Goal: Transaction & Acquisition: Purchase product/service

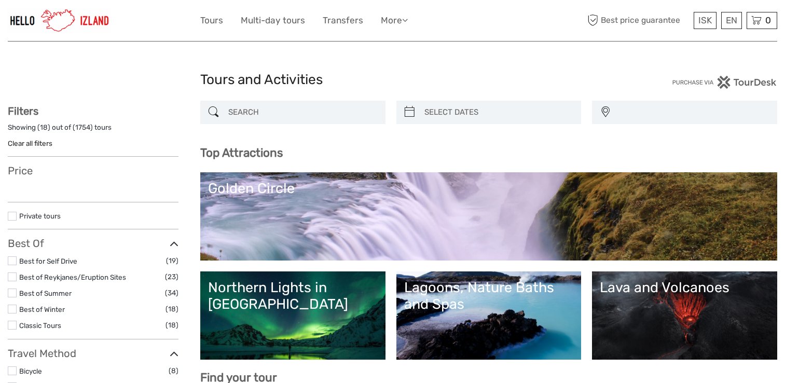
select select
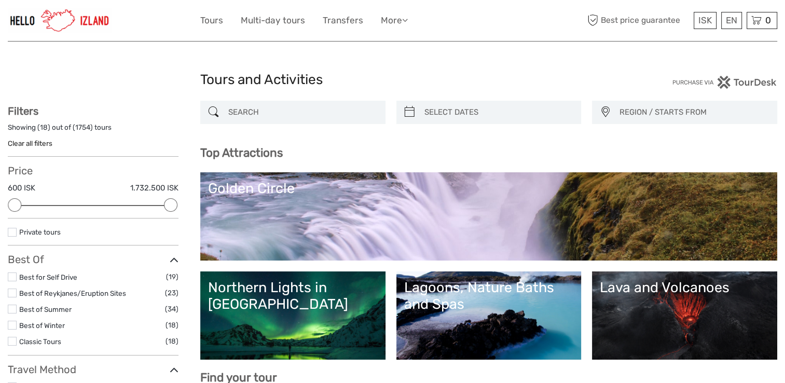
click at [340, 328] on link "Northern Lights in [GEOGRAPHIC_DATA]" at bounding box center [293, 315] width 170 height 73
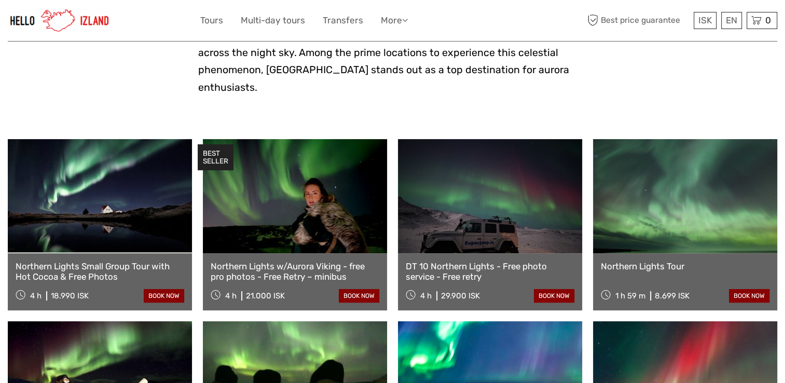
scroll to position [283, 0]
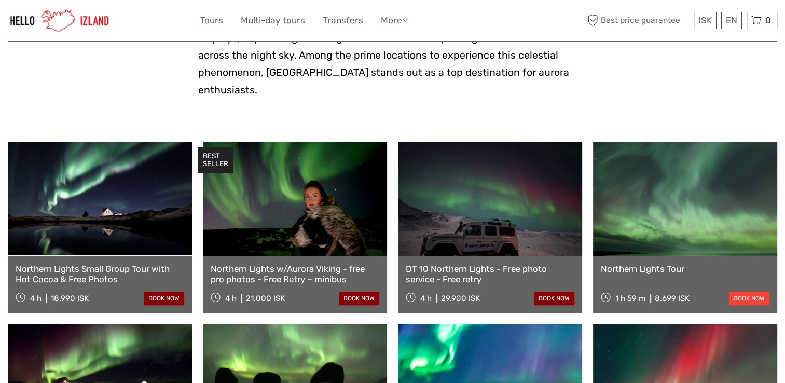
click at [736, 291] on link "book now" at bounding box center [749, 297] width 40 height 13
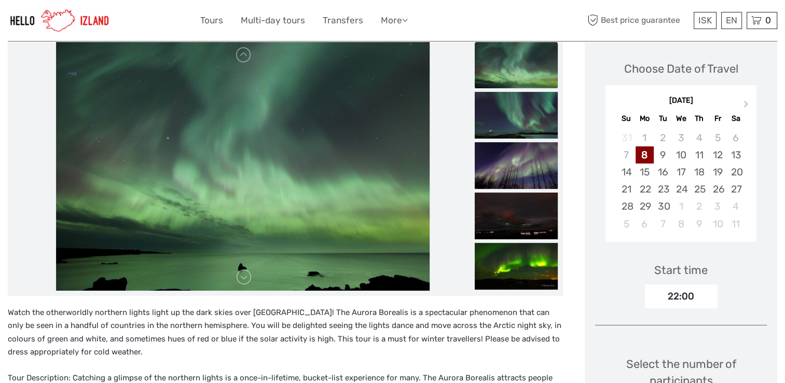
scroll to position [159, 0]
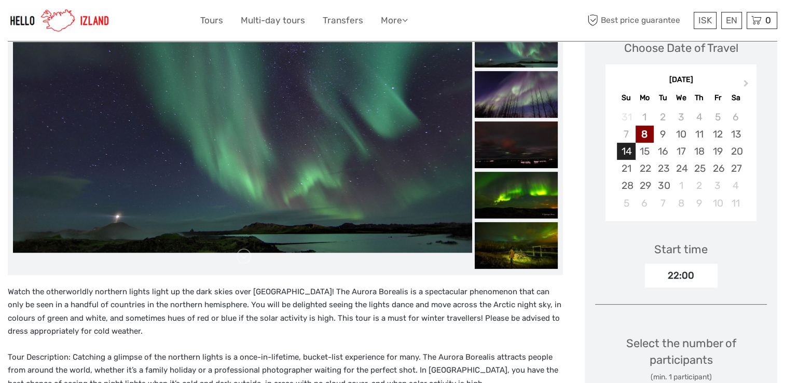
click at [625, 149] on div "14" at bounding box center [626, 151] width 18 height 17
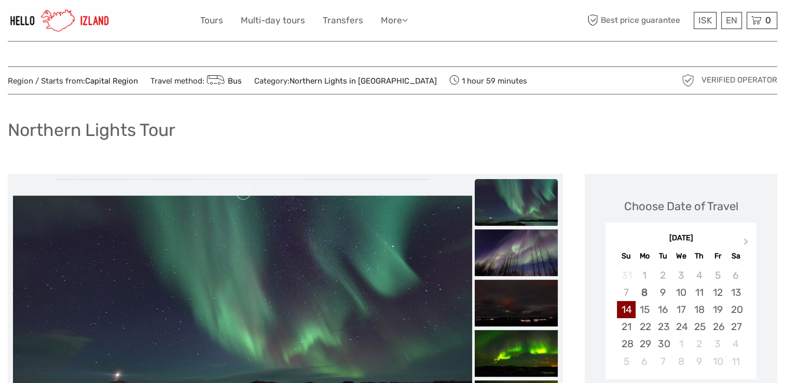
scroll to position [0, 0]
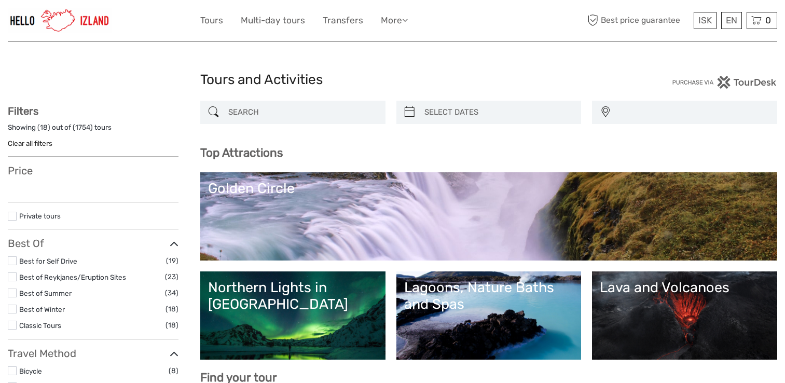
select select
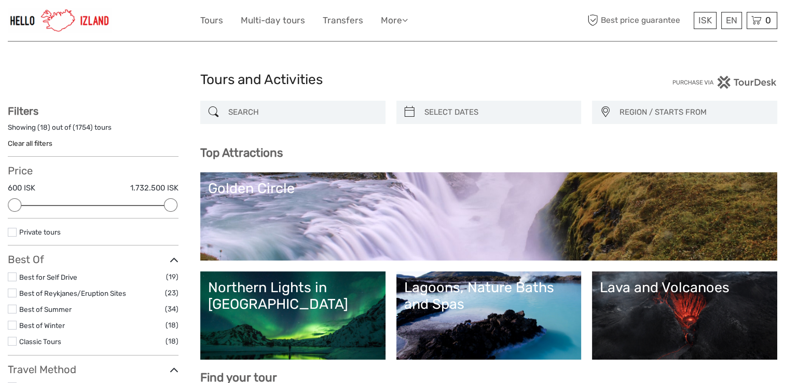
click at [481, 229] on link "Golden Circle" at bounding box center [488, 216] width 561 height 73
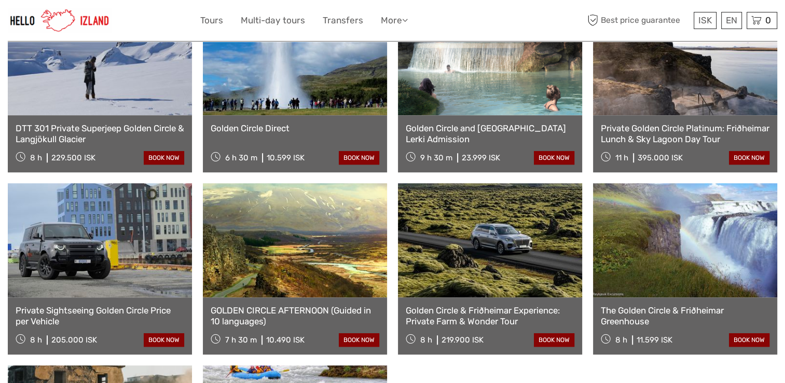
scroll to position [442, 0]
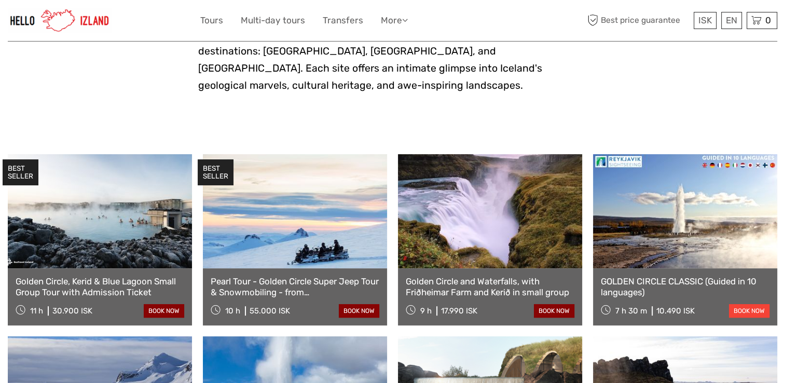
click at [751, 304] on link "book now" at bounding box center [749, 310] width 40 height 13
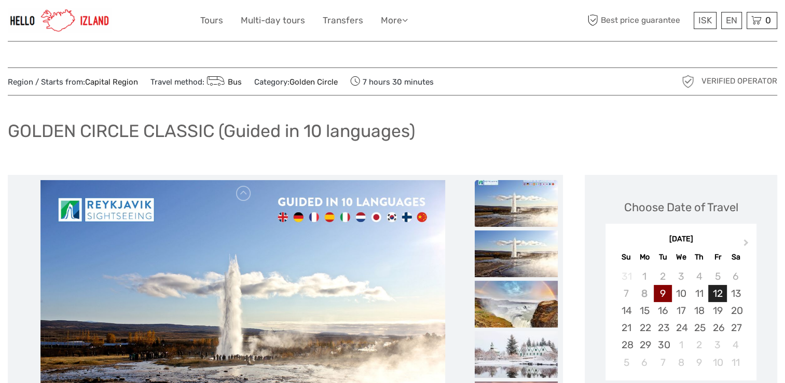
click at [720, 288] on div "12" at bounding box center [717, 293] width 18 height 17
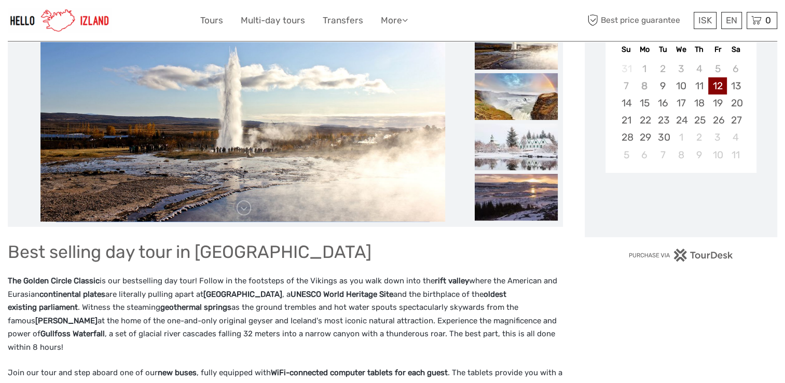
scroll to position [235, 0]
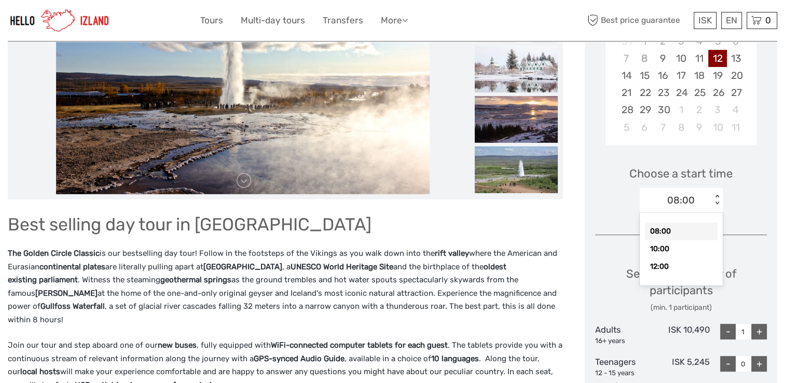
click at [716, 203] on div "< >" at bounding box center [716, 199] width 9 height 11
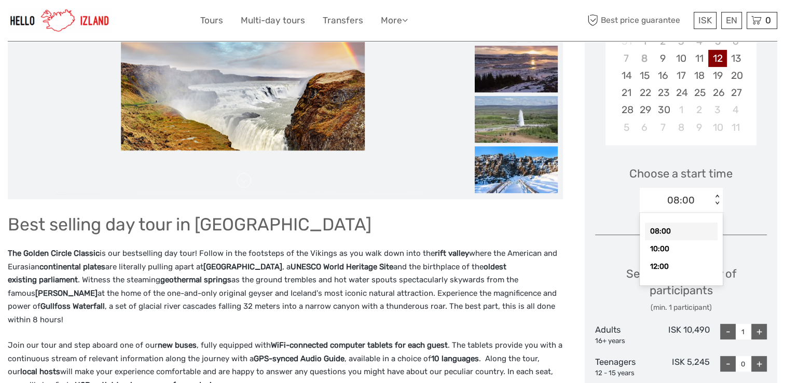
scroll to position [0, 0]
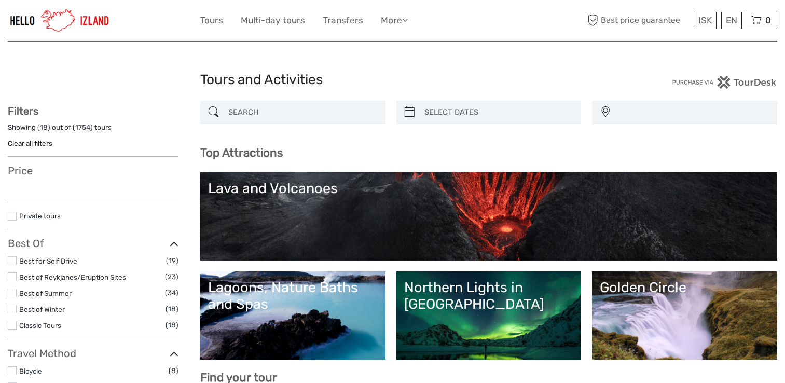
select select
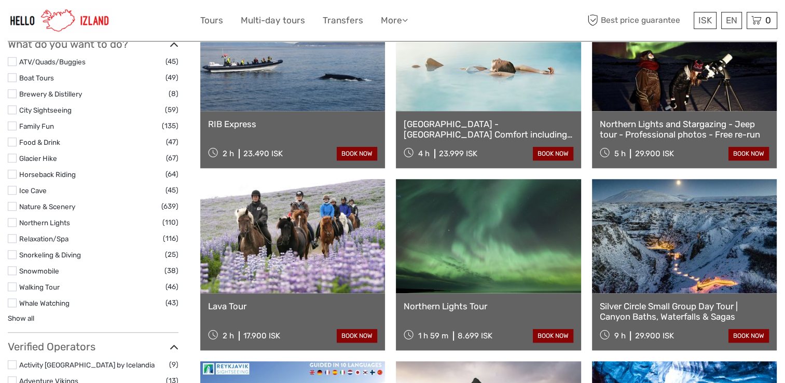
scroll to position [1280, 0]
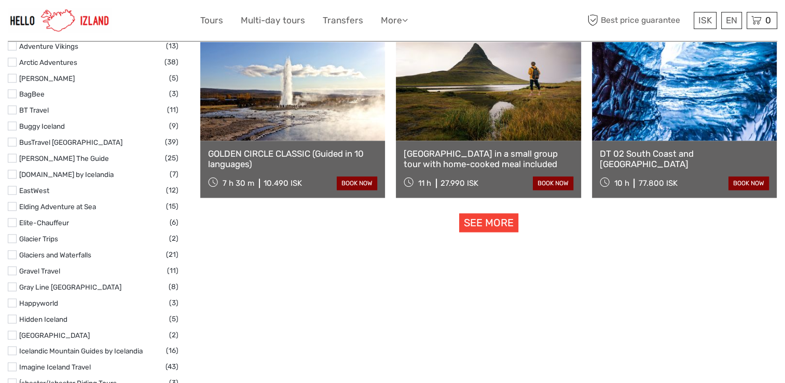
click at [484, 217] on link "See more" at bounding box center [488, 222] width 59 height 19
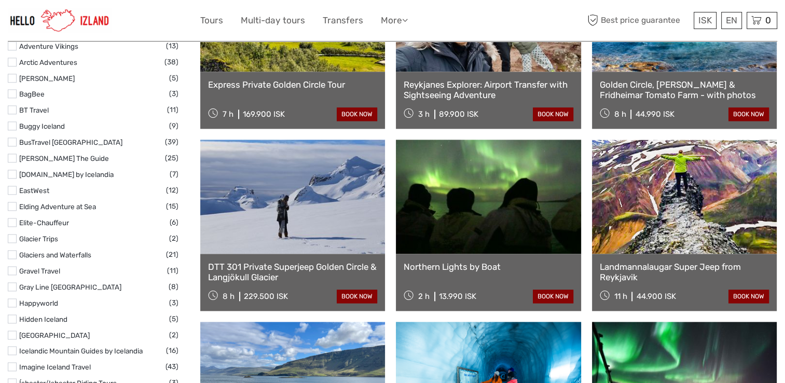
scroll to position [1615, 0]
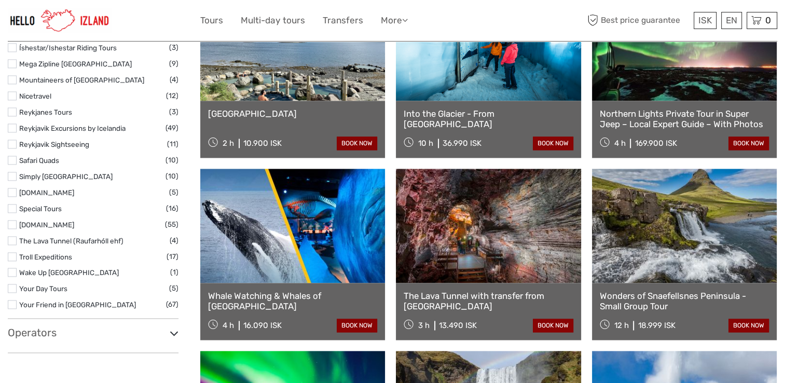
click at [706, 292] on link "Wonders of Snaefellsnes Peninsula - Small Group Tour" at bounding box center [683, 300] width 169 height 21
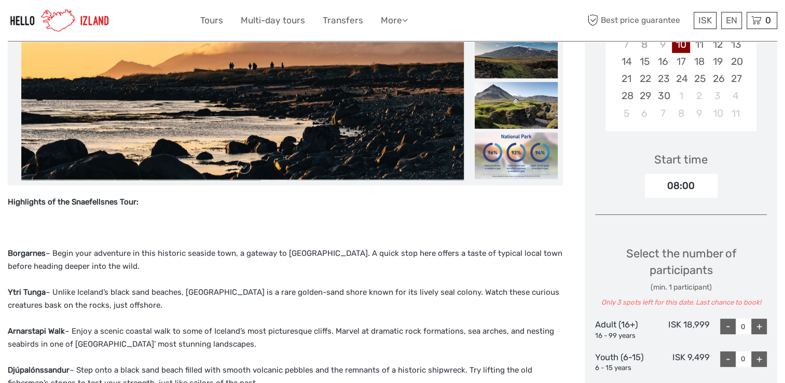
scroll to position [270, 0]
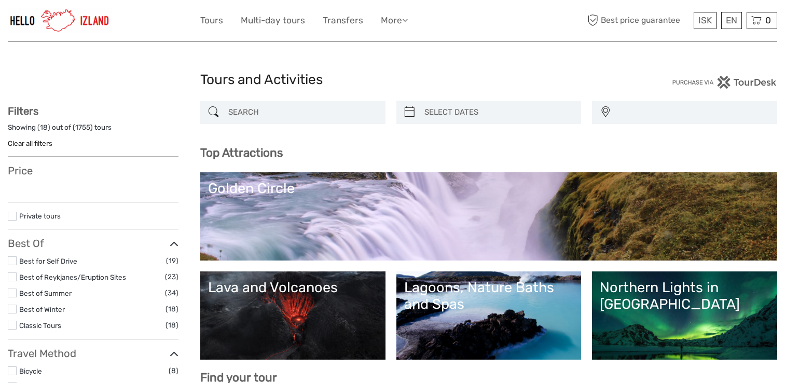
select select
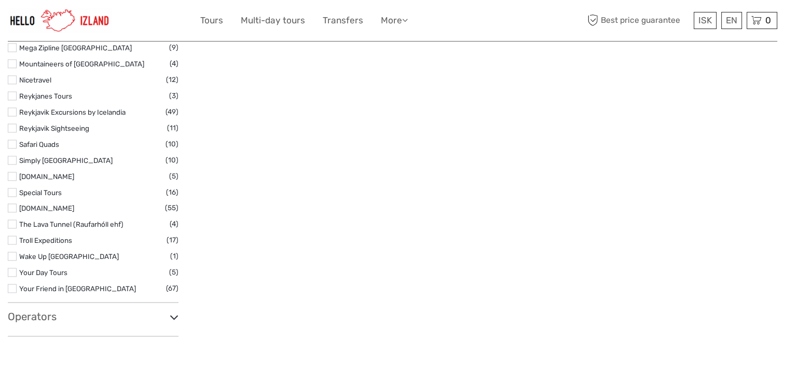
select select
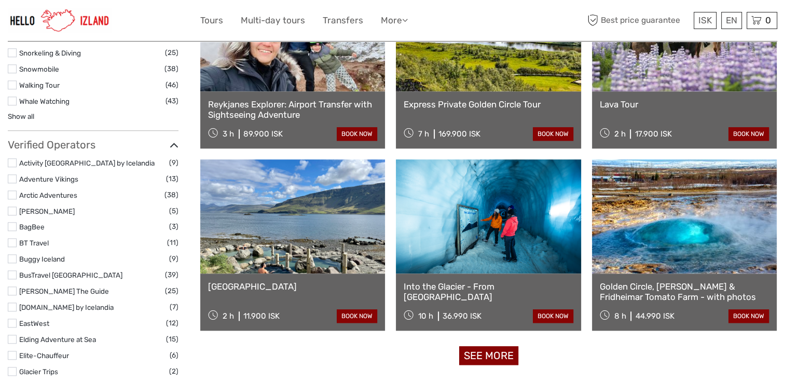
scroll to position [1182, 0]
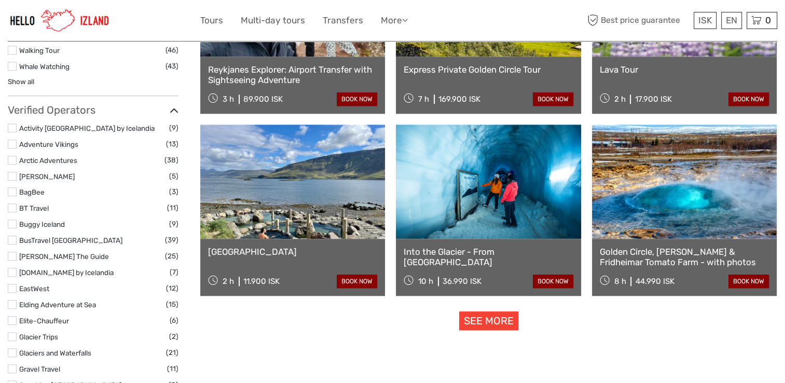
click at [501, 314] on link "See more" at bounding box center [488, 320] width 59 height 19
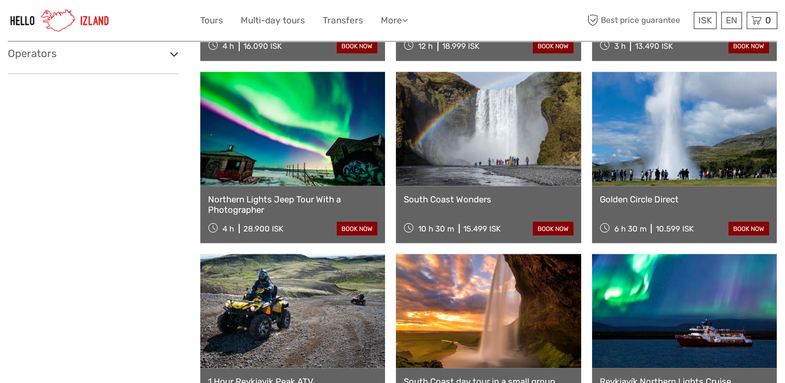
scroll to position [1929, 0]
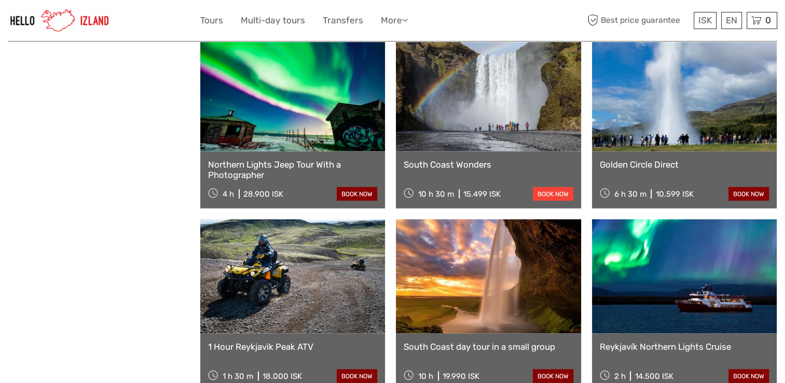
click at [553, 190] on link "book now" at bounding box center [553, 193] width 40 height 13
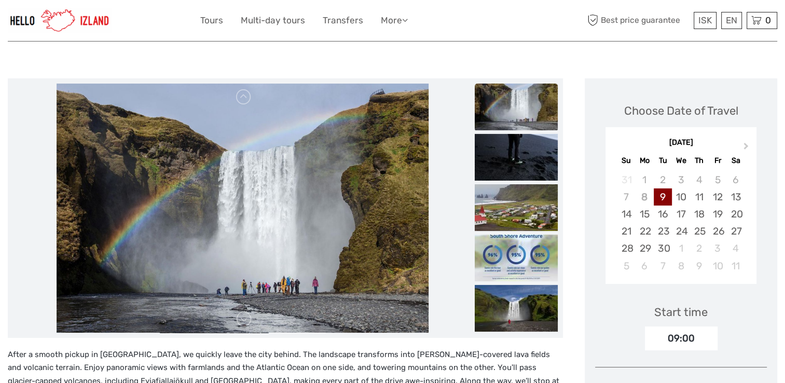
scroll to position [145, 0]
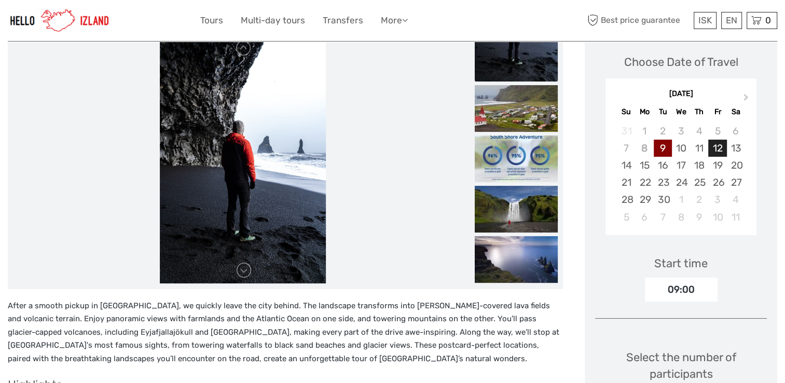
click at [717, 148] on div "12" at bounding box center [717, 147] width 18 height 17
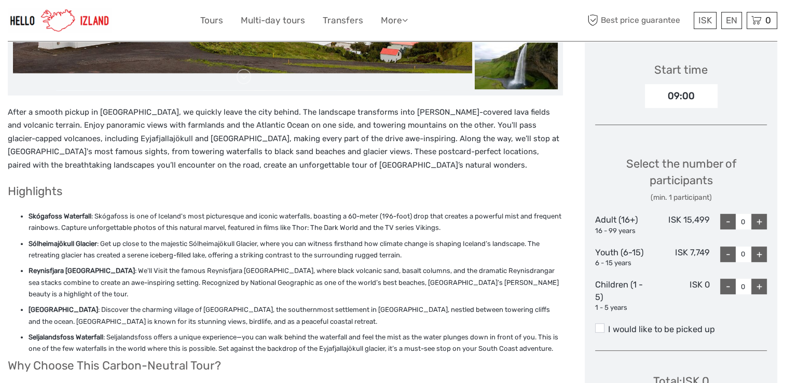
scroll to position [380, 0]
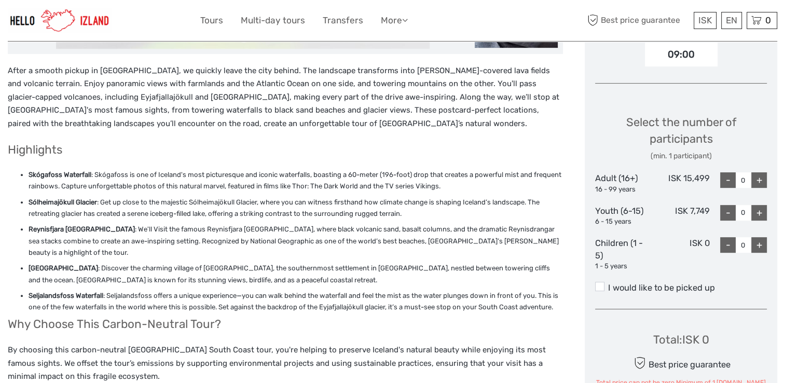
click at [755, 176] on div "+" at bounding box center [759, 180] width 16 height 16
type input "1"
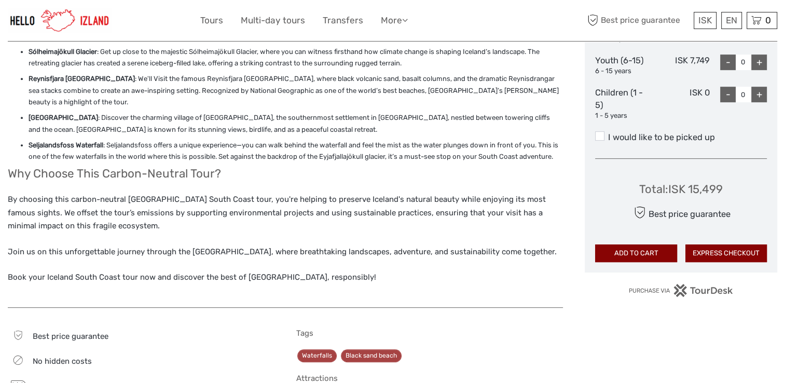
scroll to position [539, 0]
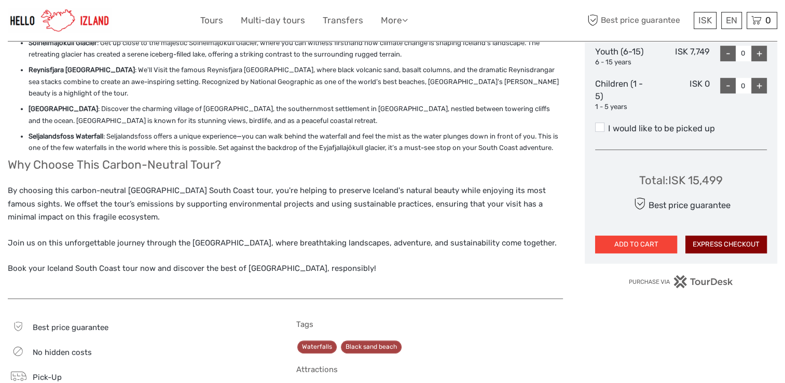
click at [653, 244] on button "ADD TO CART" at bounding box center [635, 244] width 81 height 18
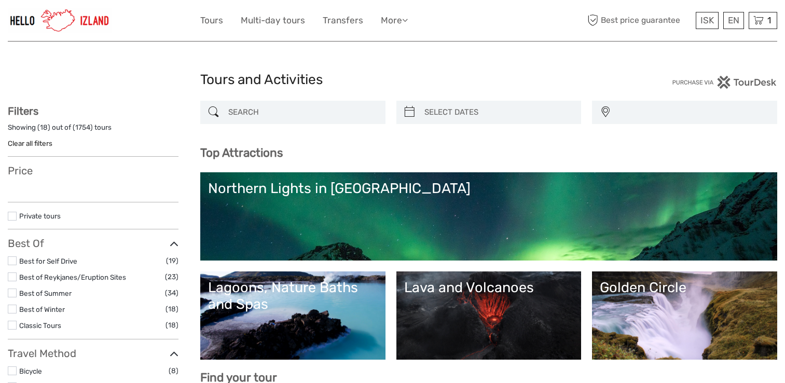
select select
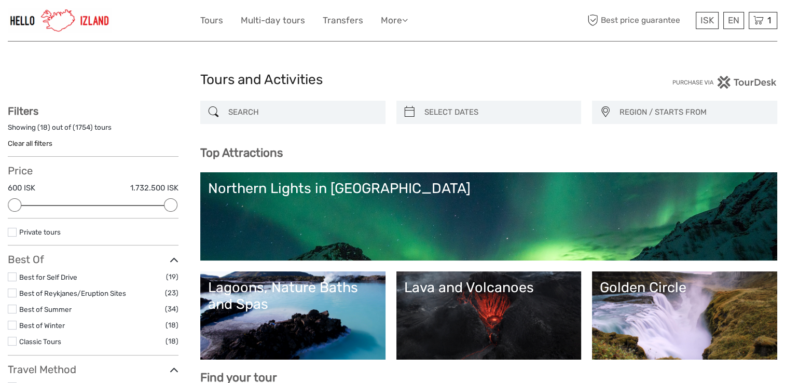
click at [586, 206] on link "Northern Lights in [GEOGRAPHIC_DATA]" at bounding box center [488, 216] width 561 height 73
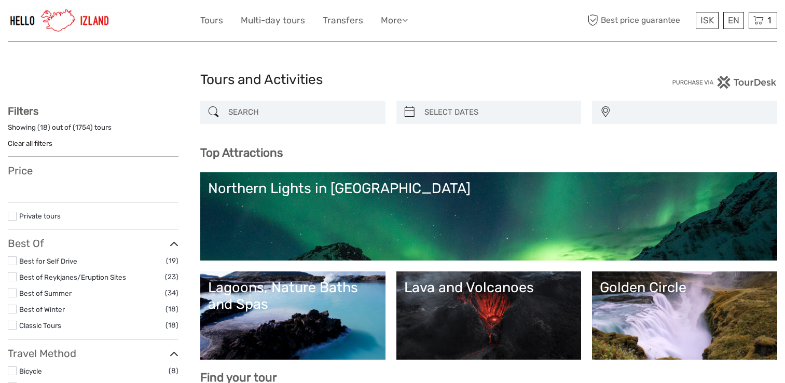
select select
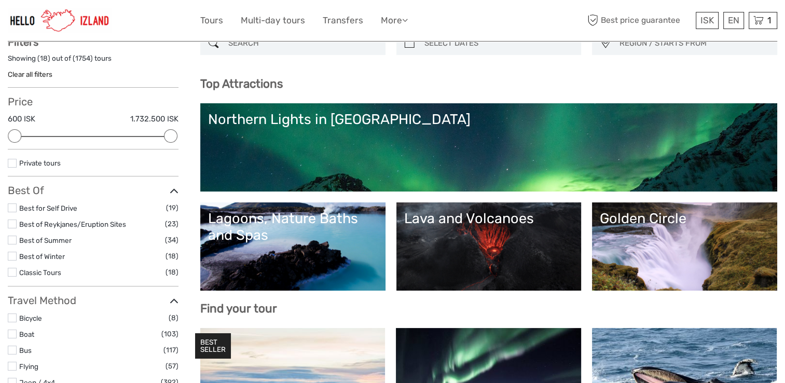
scroll to position [90, 0]
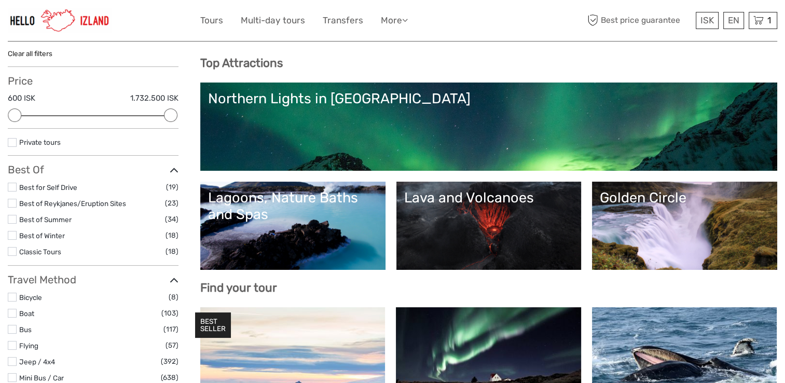
click at [672, 237] on link "Golden Circle" at bounding box center [684, 225] width 170 height 73
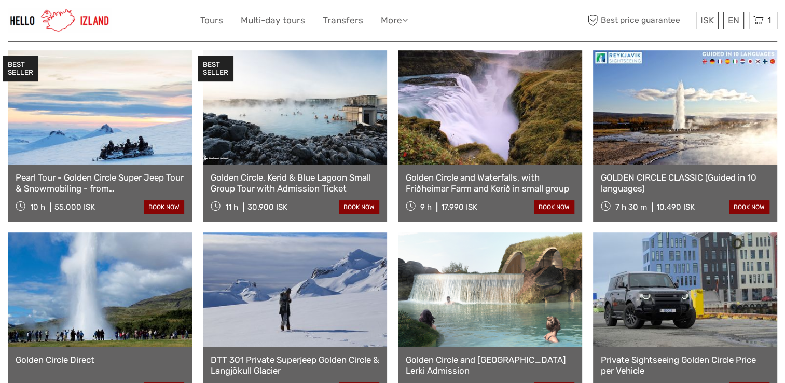
scroll to position [525, 0]
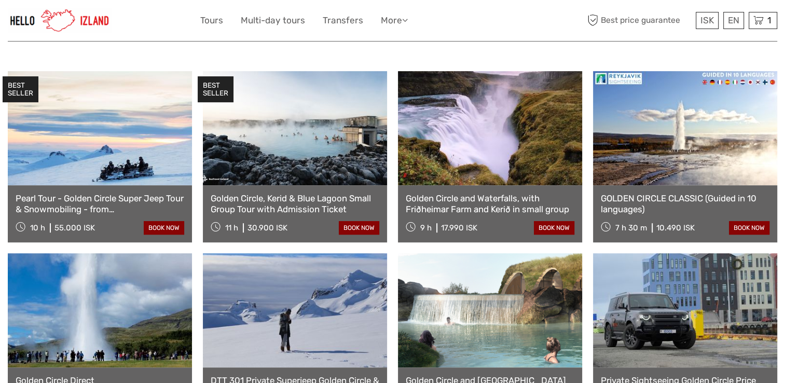
click at [701, 193] on link "GOLDEN CIRCLE CLASSIC (Guided in 10 languages)" at bounding box center [684, 203] width 169 height 21
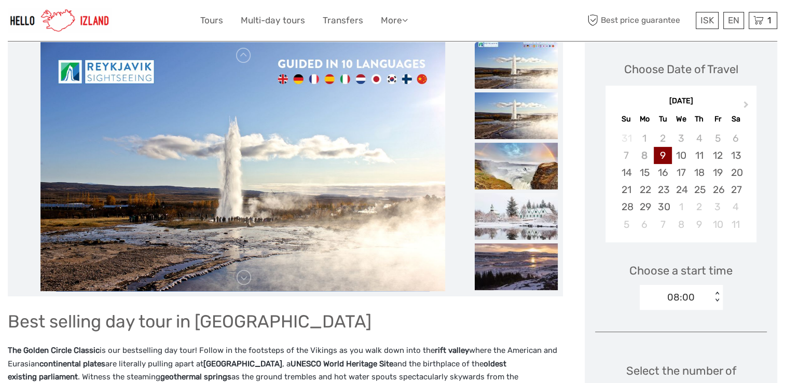
scroll to position [145, 0]
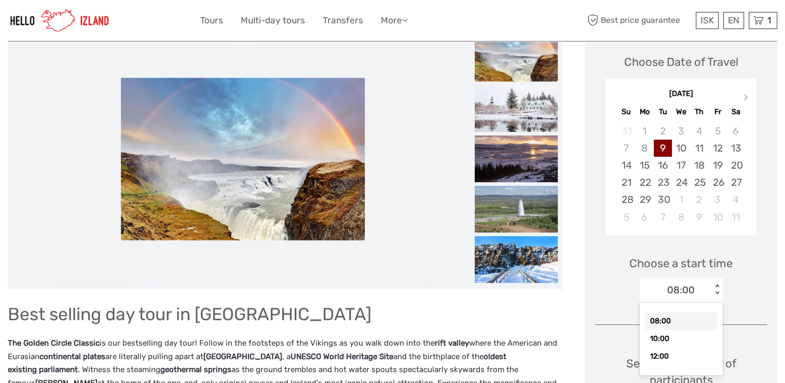
click at [716, 292] on div "< >" at bounding box center [716, 289] width 9 height 11
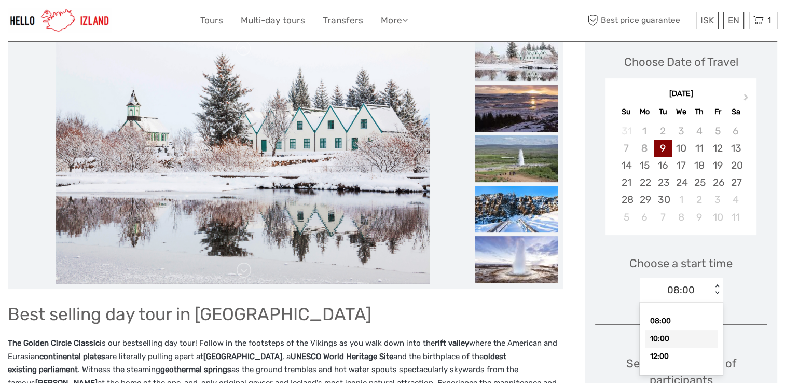
click at [663, 339] on div "10:00" at bounding box center [681, 339] width 73 height 18
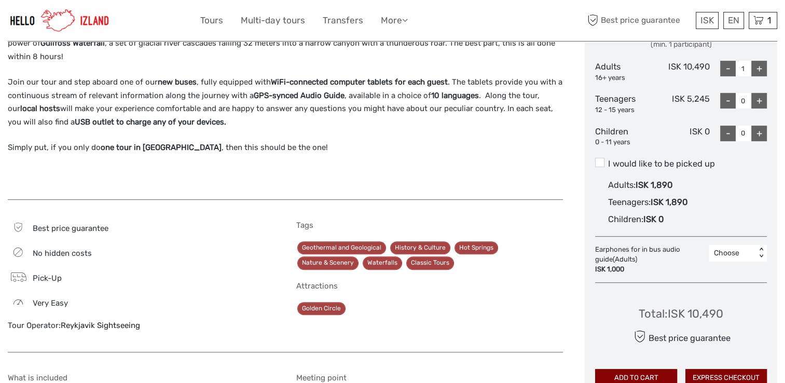
scroll to position [519, 0]
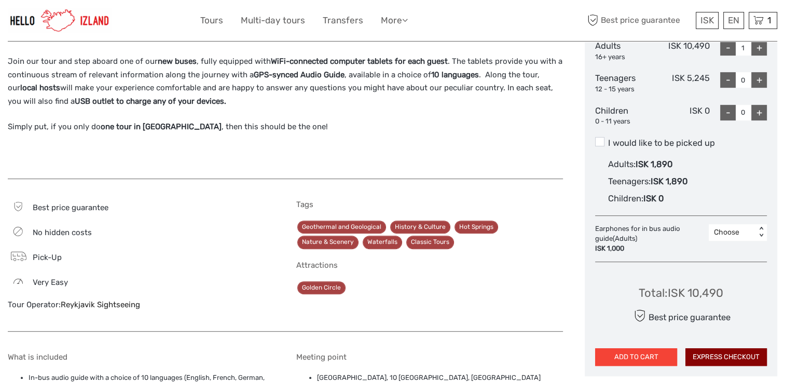
click at [646, 357] on button "ADD TO CART" at bounding box center [635, 357] width 81 height 18
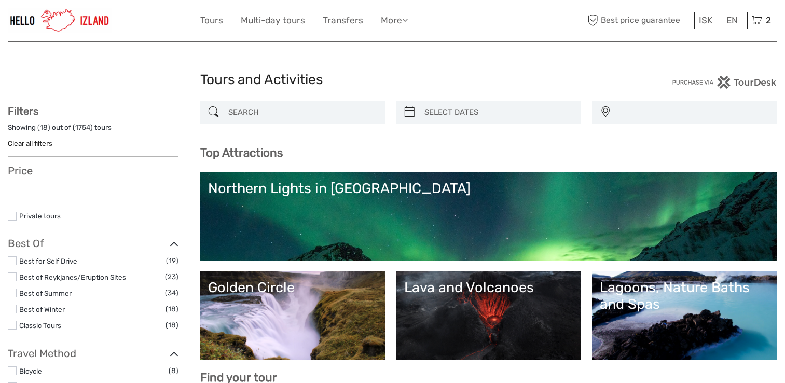
select select
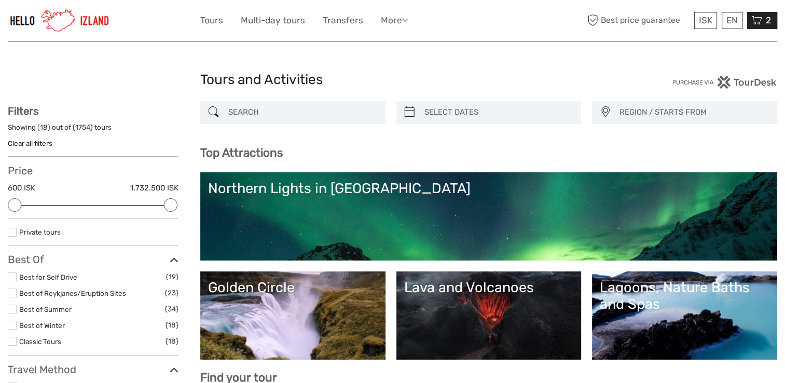
click at [767, 18] on span "2" at bounding box center [768, 20] width 8 height 10
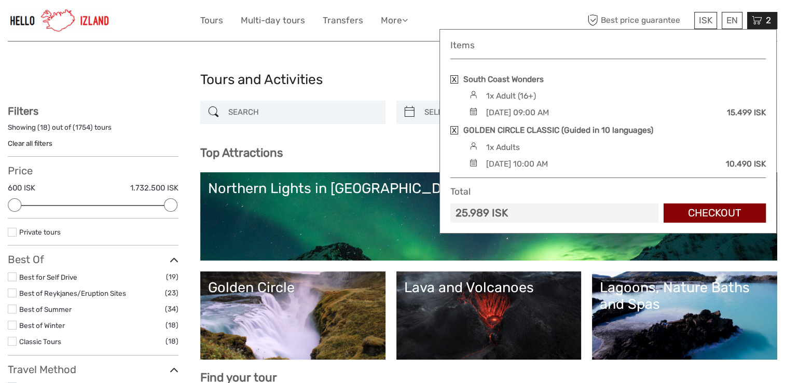
click at [376, 233] on link "Northern Lights in [GEOGRAPHIC_DATA]" at bounding box center [488, 216] width 561 height 73
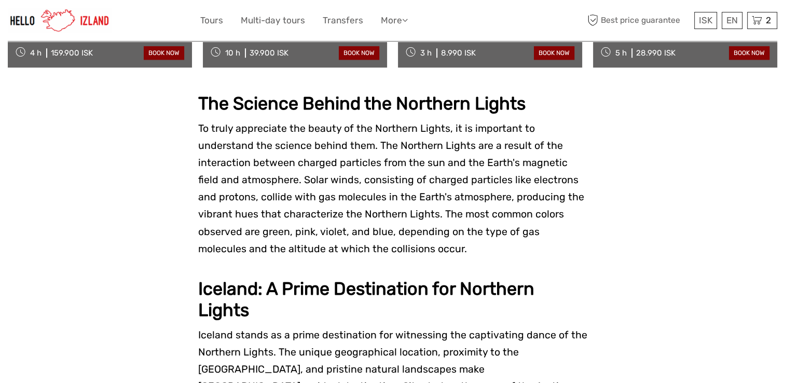
scroll to position [558, 0]
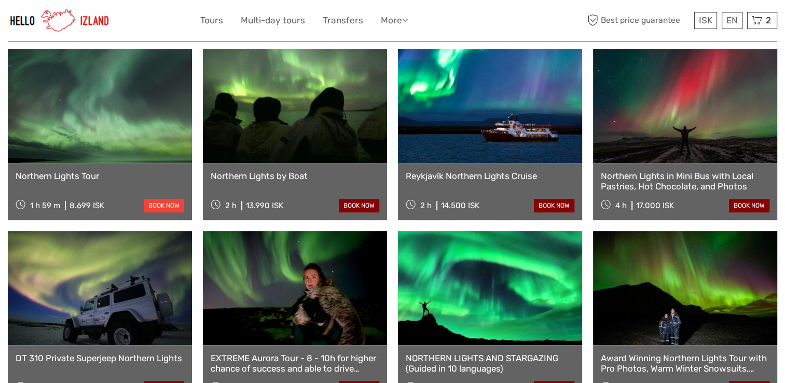
click at [169, 199] on link "book now" at bounding box center [164, 205] width 40 height 13
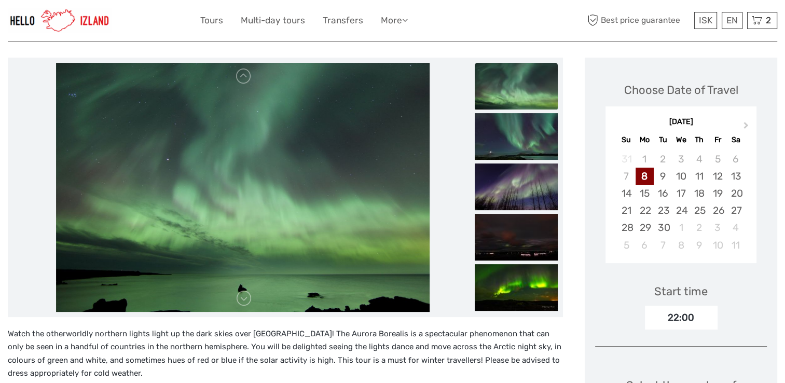
scroll to position [214, 0]
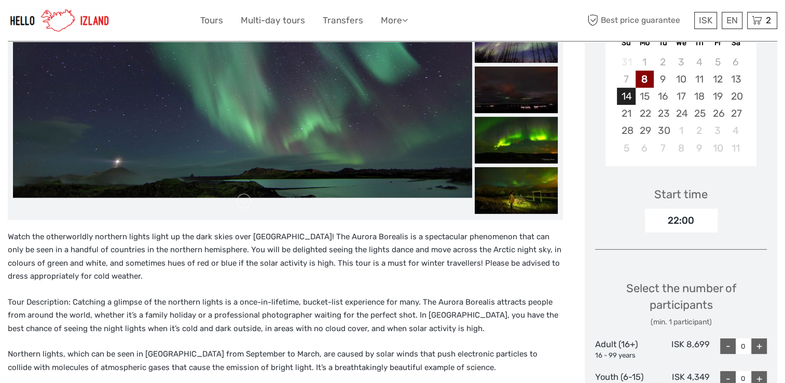
click at [629, 95] on div "14" at bounding box center [626, 96] width 18 height 17
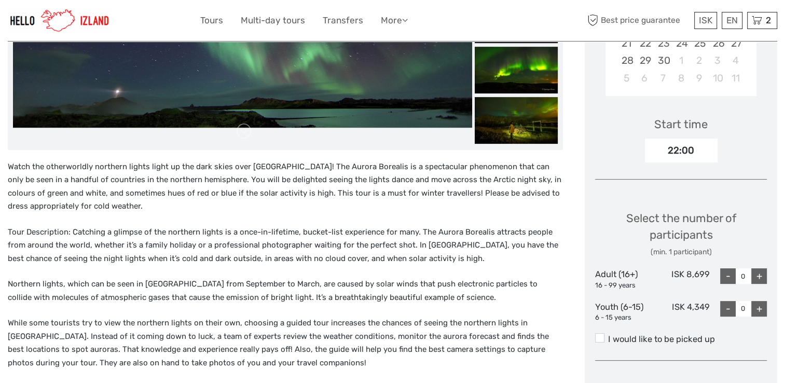
scroll to position [297, 0]
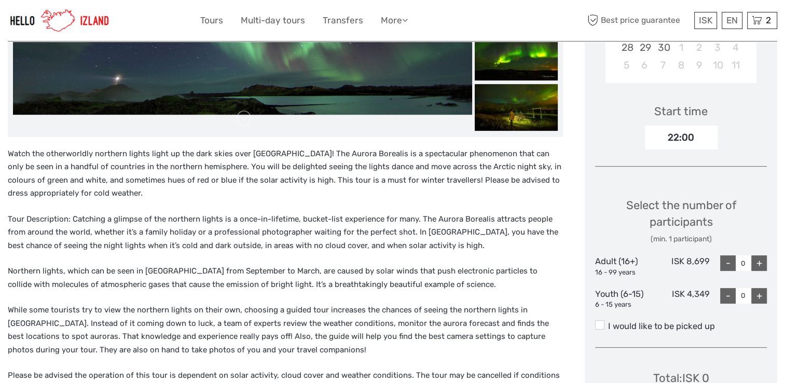
click at [754, 258] on div "+" at bounding box center [759, 263] width 16 height 16
type input "1"
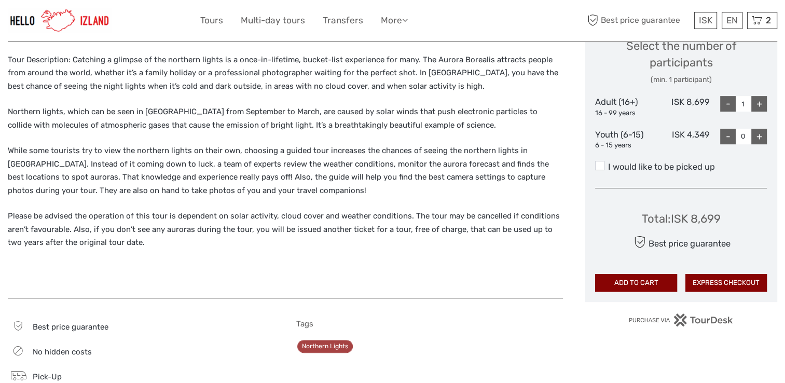
scroll to position [436, 0]
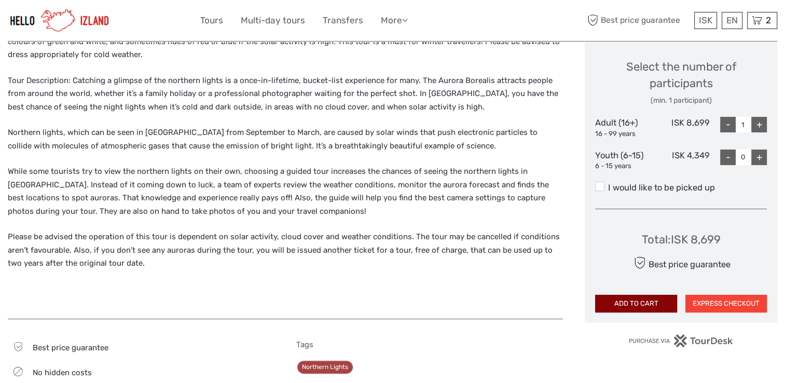
click at [728, 302] on button "EXPRESS CHECKOUT" at bounding box center [725, 304] width 81 height 18
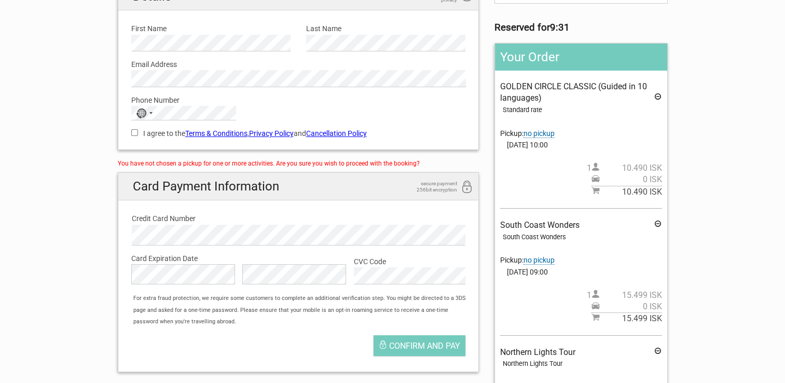
scroll to position [89, 0]
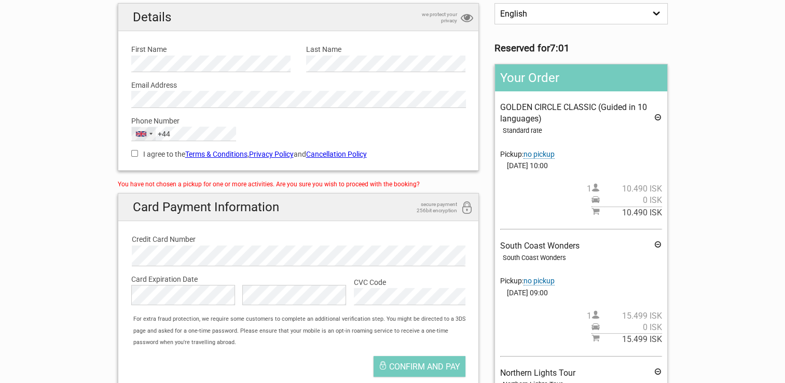
click at [151, 133] on div "Selected country" at bounding box center [150, 134] width 3 height 2
type input "sp"
click at [185, 167] on li "Spain +34" at bounding box center [190, 168] width 116 height 20
click at [134, 152] on input "I agree to the Terms & Conditions , Privacy Policy and Cancellation Policy" at bounding box center [134, 153] width 7 height 7
checkbox input "true"
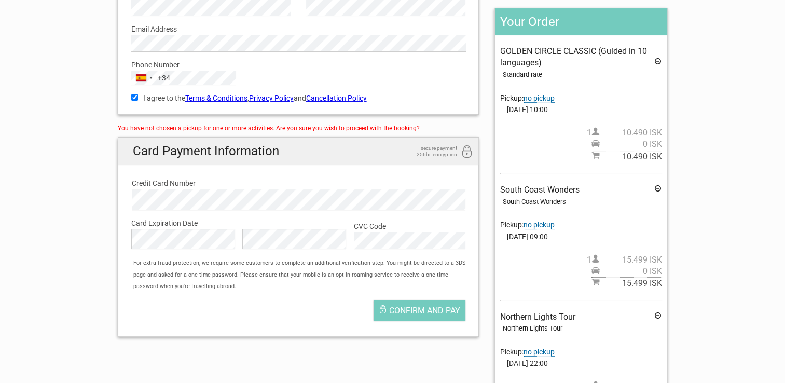
scroll to position [124, 0]
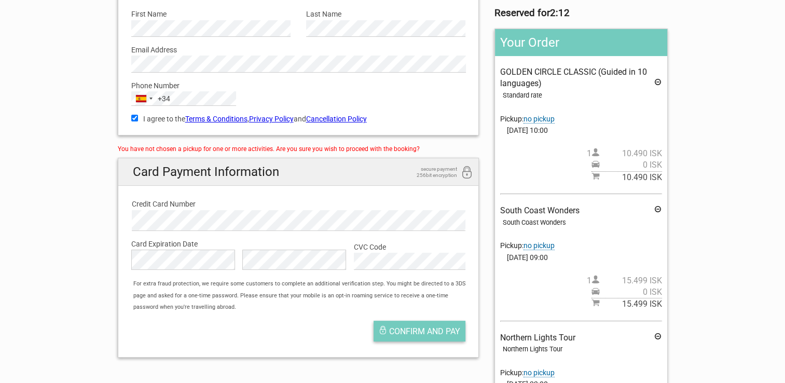
click at [413, 330] on span "Confirm and pay" at bounding box center [424, 331] width 71 height 10
click at [729, 144] on section "1 Your details 2 Payment Information 3 Place your order English Español Deutsch…" at bounding box center [392, 214] width 785 height 615
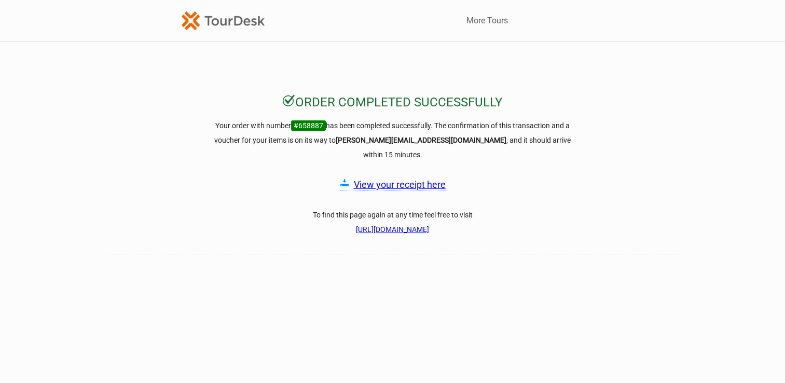
click at [425, 179] on link "View your receipt here" at bounding box center [400, 184] width 92 height 11
drag, startPoint x: 292, startPoint y: 125, endPoint x: 324, endPoint y: 125, distance: 31.1
click at [324, 125] on span "#658887" at bounding box center [308, 125] width 35 height 10
copy span "#658887"
click at [359, 225] on link "[URL][DOMAIN_NAME]" at bounding box center [392, 229] width 73 height 8
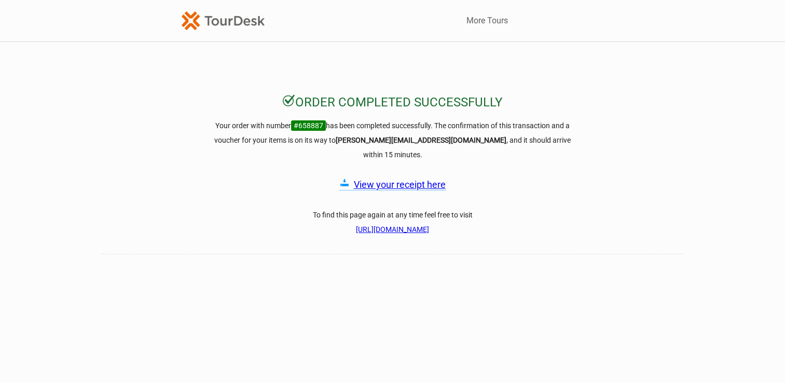
click at [393, 179] on link "View your receipt here" at bounding box center [400, 184] width 92 height 11
click at [365, 225] on link "[URL][DOMAIN_NAME]" at bounding box center [392, 229] width 73 height 8
click at [305, 122] on span "#658887" at bounding box center [308, 125] width 35 height 10
click at [243, 91] on div "More Tours More Tours Order completed successfully Your order with number #6588…" at bounding box center [392, 252] width 785 height 505
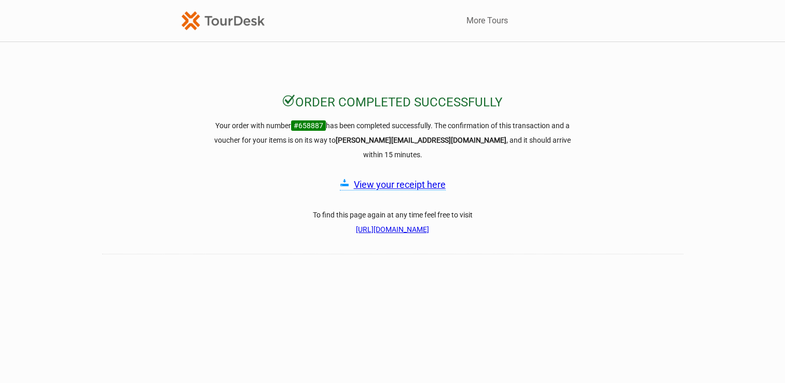
click at [265, 105] on h2 "Order completed successfully" at bounding box center [392, 101] width 785 height 14
drag, startPoint x: 311, startPoint y: 121, endPoint x: 235, endPoint y: 92, distance: 81.6
click at [235, 92] on div "More Tours More Tours Order completed successfully Your order with number #6588…" at bounding box center [392, 252] width 785 height 505
click at [262, 106] on h2 "Order completed successfully" at bounding box center [392, 101] width 785 height 14
drag, startPoint x: 292, startPoint y: 124, endPoint x: 325, endPoint y: 122, distance: 32.8
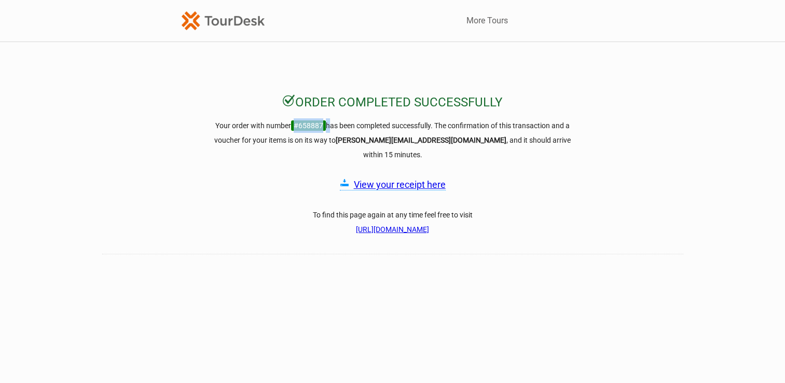
click at [325, 122] on h3 "Your order with number #658887 has been completed successfully. The confirmatio…" at bounding box center [392, 140] width 373 height 44
copy h3 "#658887"
click at [632, 160] on div "Order completed successfully Your order with number #658887 has been completed …" at bounding box center [392, 299] width 785 height 411
click at [356, 225] on link "[URL][DOMAIN_NAME]" at bounding box center [392, 229] width 73 height 8
